Goal: Task Accomplishment & Management: Use online tool/utility

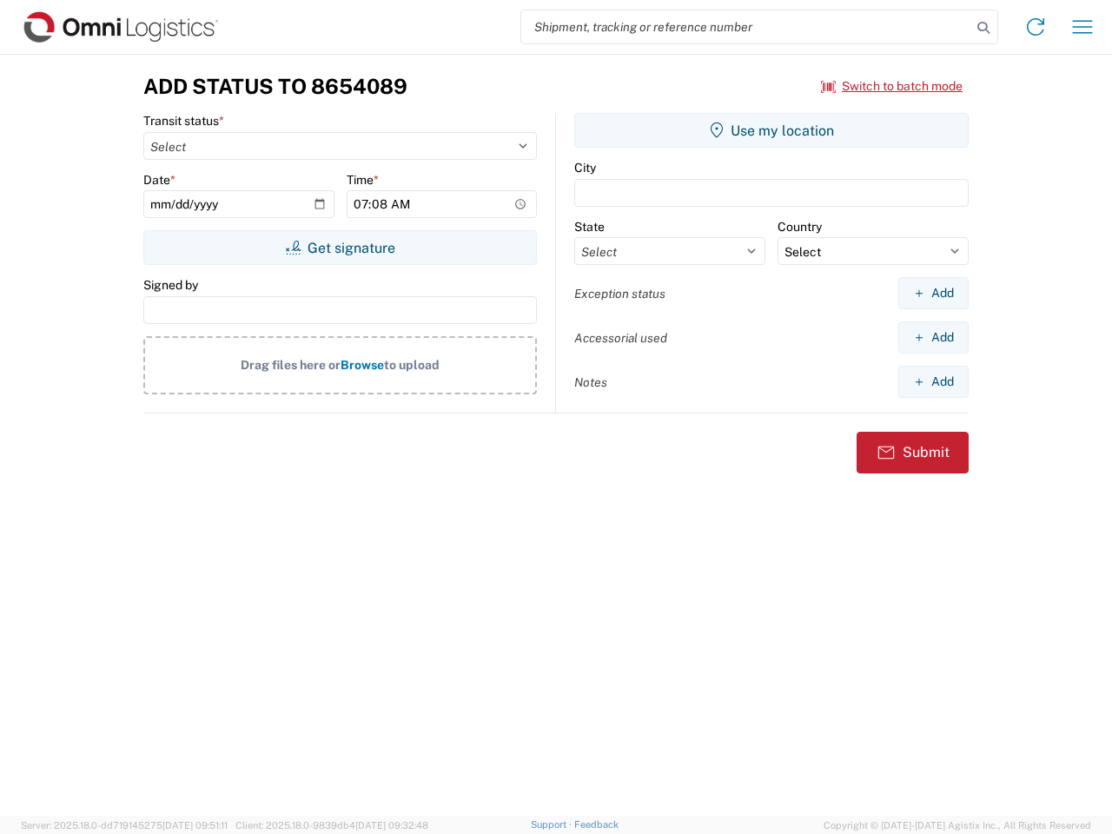
click at [746, 27] on input "search" at bounding box center [746, 26] width 450 height 33
click at [984, 28] on icon at bounding box center [984, 28] width 24 height 24
click at [1036, 27] on icon at bounding box center [1036, 27] width 28 height 28
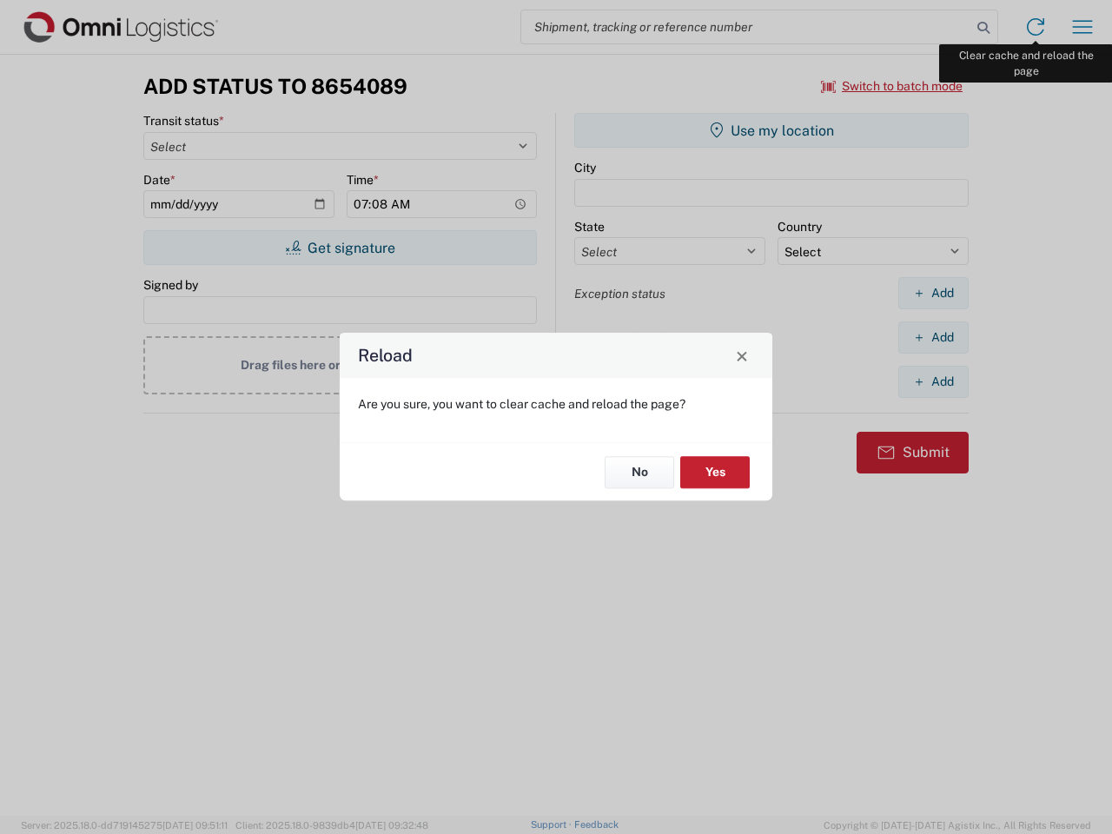
click at [1083, 27] on div "Reload Are you sure, you want to clear cache and reload the page? No Yes" at bounding box center [556, 417] width 1112 height 834
click at [892, 86] on div "Reload Are you sure, you want to clear cache and reload the page? No Yes" at bounding box center [556, 417] width 1112 height 834
click at [340, 248] on div "Reload Are you sure, you want to clear cache and reload the page? No Yes" at bounding box center [556, 417] width 1112 height 834
click at [772, 130] on div "Reload Are you sure, you want to clear cache and reload the page? No Yes" at bounding box center [556, 417] width 1112 height 834
click at [933, 293] on div "Reload Are you sure, you want to clear cache and reload the page? No Yes" at bounding box center [556, 417] width 1112 height 834
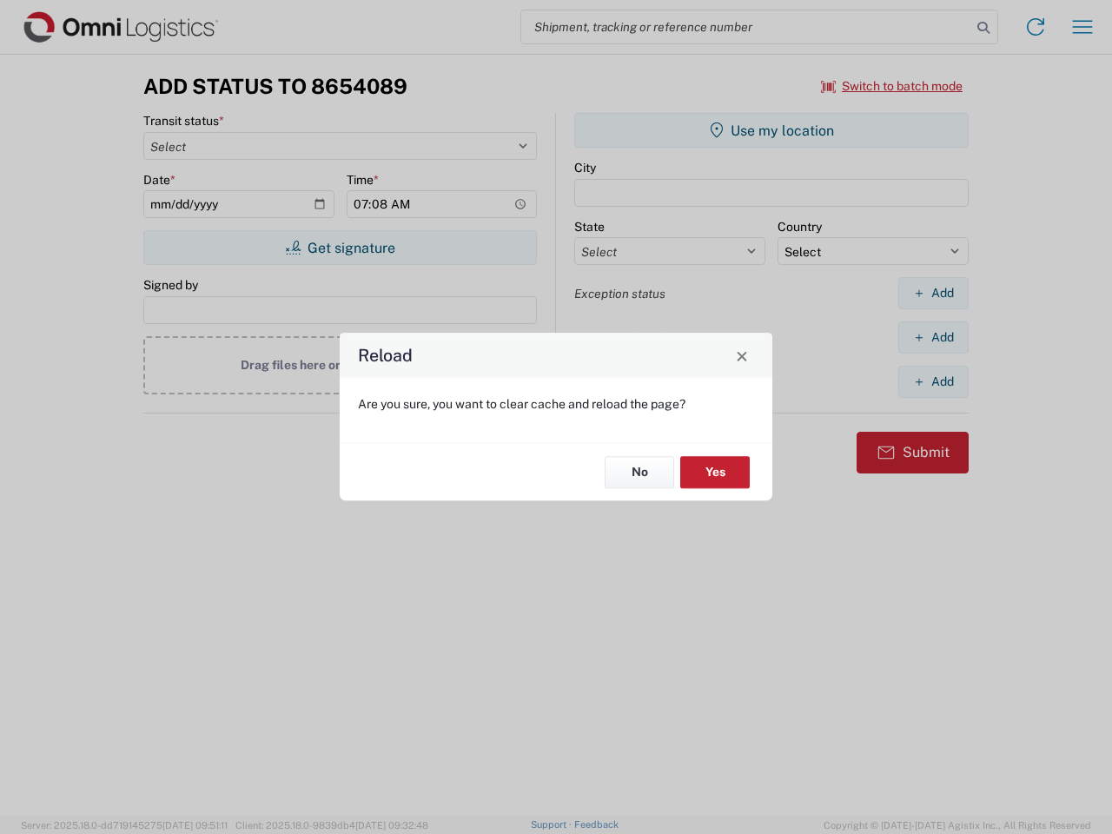
click at [933, 337] on div "Reload Are you sure, you want to clear cache and reload the page? No Yes" at bounding box center [556, 417] width 1112 height 834
click at [933, 382] on div "Reload Are you sure, you want to clear cache and reload the page? No Yes" at bounding box center [556, 417] width 1112 height 834
